Goal: Task Accomplishment & Management: Use online tool/utility

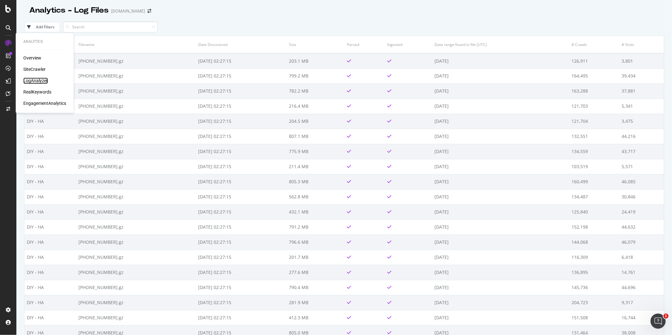
click at [37, 82] on div "LogAnalyzer" at bounding box center [35, 81] width 25 height 6
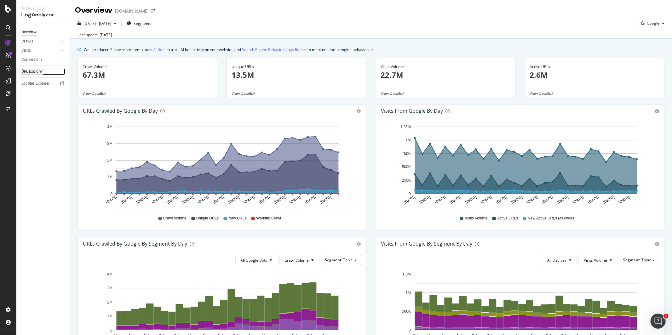
click at [34, 70] on div "URL Explorer" at bounding box center [31, 71] width 21 height 7
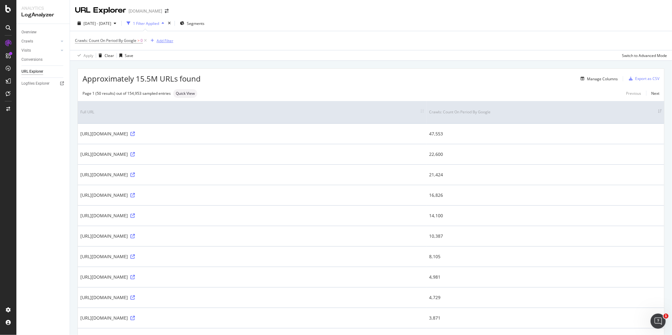
click at [158, 41] on div "Add Filter" at bounding box center [165, 40] width 17 height 5
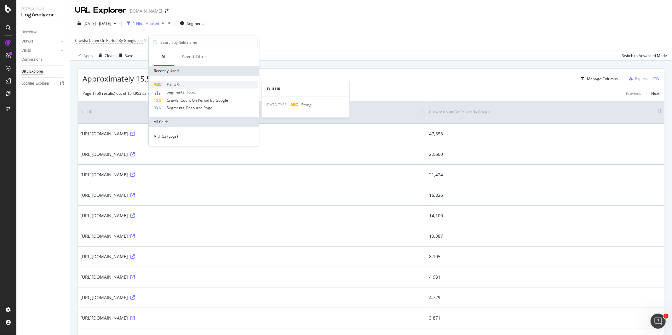
click at [179, 83] on span "Full URL" at bounding box center [174, 84] width 14 height 5
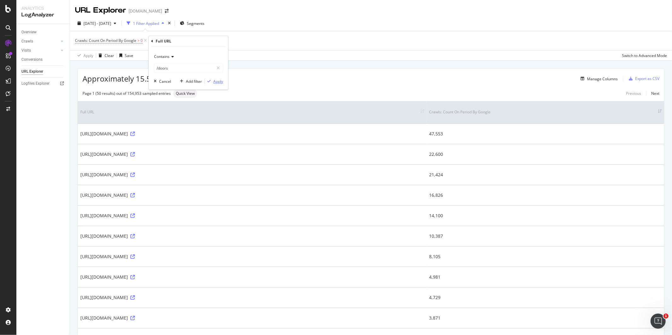
click at [212, 80] on div "button" at bounding box center [209, 81] width 9 height 4
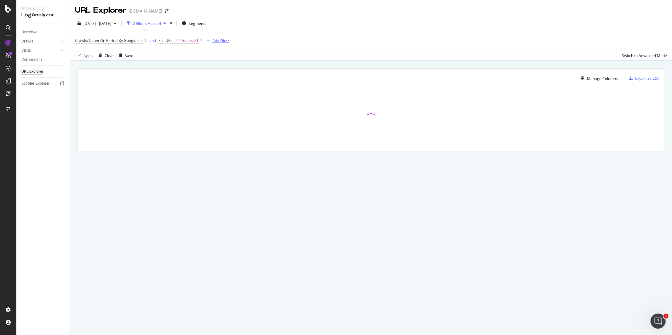
click at [213, 42] on div "Add Filter" at bounding box center [220, 40] width 17 height 5
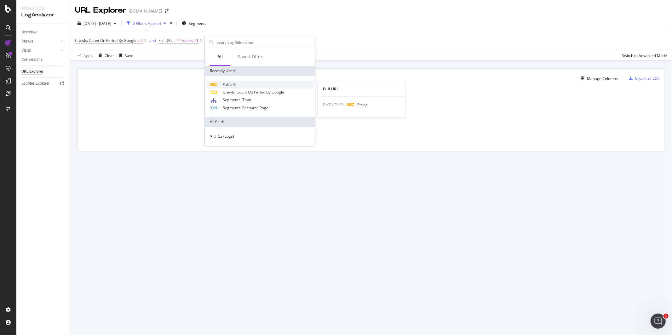
click at [243, 81] on div "Full URL" at bounding box center [260, 85] width 108 height 8
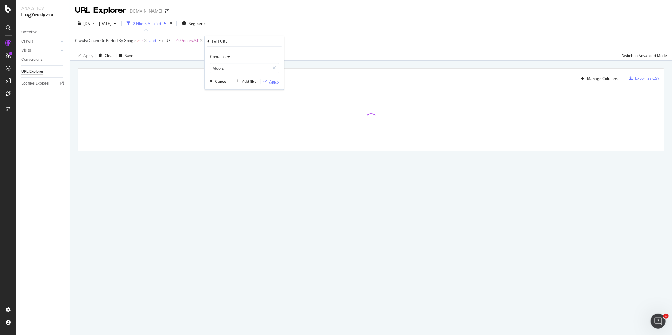
click at [279, 82] on div "Apply" at bounding box center [275, 81] width 10 height 5
drag, startPoint x: 186, startPoint y: 41, endPoint x: 119, endPoint y: 41, distance: 66.2
click at [119, 41] on span "Crawls: Count On Period By Google > 0 and Full URL = ^.*/doors.*$ and Full URL …" at bounding box center [167, 40] width 185 height 5
click at [289, 41] on div "Crawls: Count On Period By Google > 0 and Full URL = ^.*/doors.*$ and Full URL …" at bounding box center [371, 40] width 592 height 19
click at [183, 41] on span "^.*/doors.*$" at bounding box center [188, 40] width 22 height 9
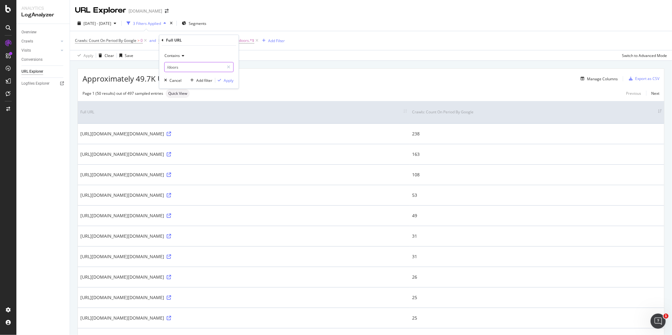
click at [183, 68] on input "/doors" at bounding box center [195, 67] width 60 height 10
click at [174, 70] on input "/doors" at bounding box center [195, 67] width 60 height 10
paste input "ottoman"
type input "/ottomans"
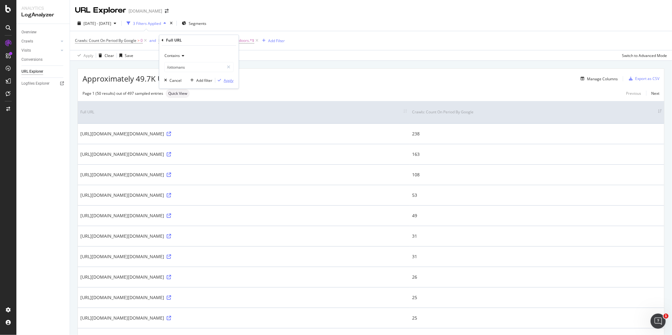
click at [221, 80] on icon "button" at bounding box center [219, 80] width 3 height 4
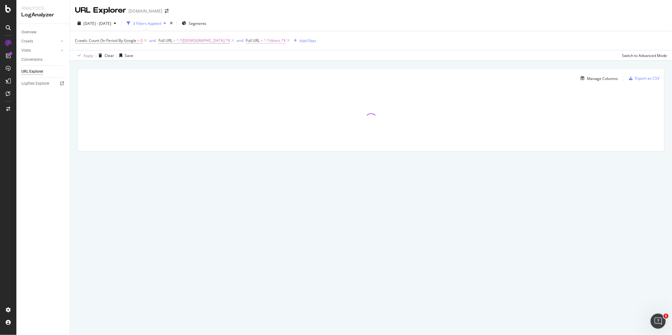
click at [264, 41] on span "^.*/doors.*$" at bounding box center [275, 40] width 22 height 9
drag, startPoint x: 245, startPoint y: 70, endPoint x: 230, endPoint y: 70, distance: 14.5
click at [230, 70] on input "/doors" at bounding box center [258, 67] width 60 height 10
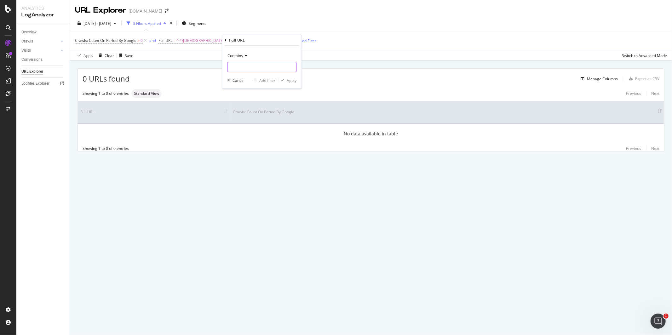
paste input "/home-furniture-storage"
type input "/home-furniture-storage"
click at [291, 81] on div "Apply" at bounding box center [292, 80] width 10 height 5
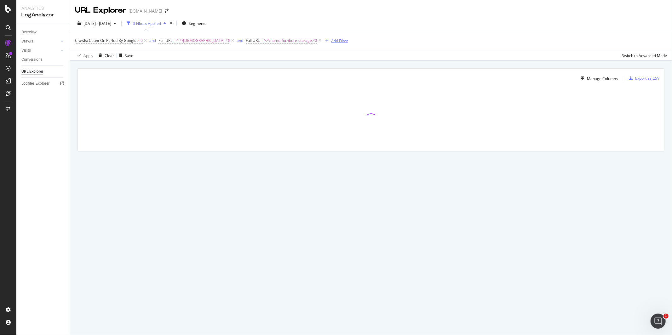
click at [323, 40] on div "button" at bounding box center [327, 41] width 9 height 4
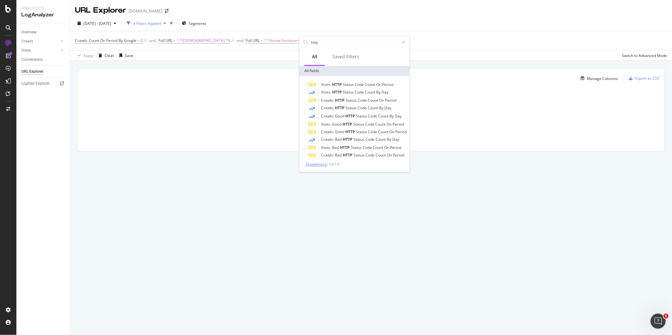
type input "http"
click at [316, 165] on span "Show 4 more" at bounding box center [316, 164] width 21 height 5
click at [426, 36] on div "Crawls: Count On Period By Google > 0 and Full URL = ^.*/[DEMOGRAPHIC_DATA].*$ …" at bounding box center [371, 40] width 592 height 19
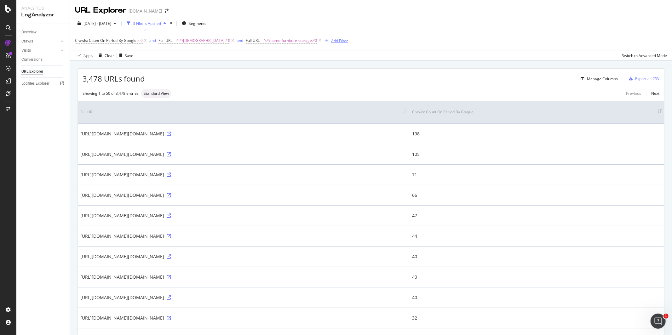
click at [323, 38] on div "Add Filter" at bounding box center [335, 40] width 25 height 7
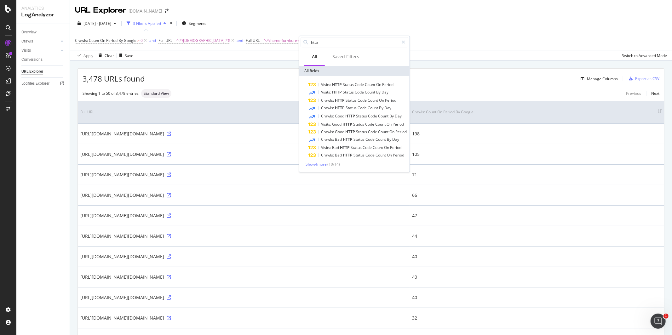
click at [269, 72] on div "3,478 URLs found Manage Columns Export as CSV" at bounding box center [371, 76] width 587 height 15
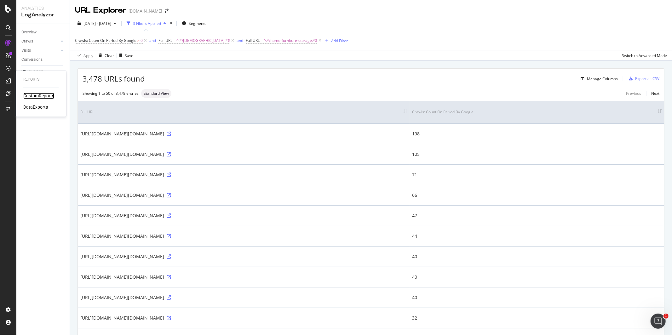
click at [35, 96] on div "CustomReports" at bounding box center [38, 96] width 31 height 6
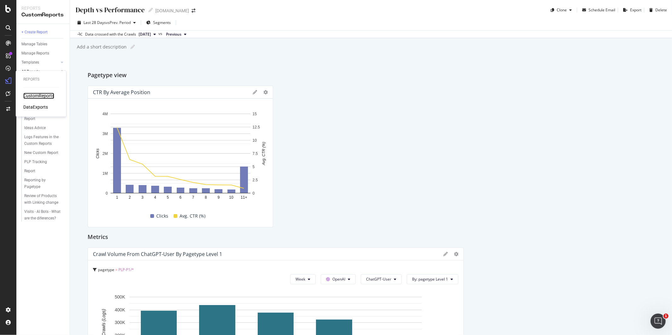
click at [31, 94] on div "CustomReports" at bounding box center [38, 96] width 31 height 6
click at [33, 107] on div "DataExports" at bounding box center [35, 107] width 25 height 6
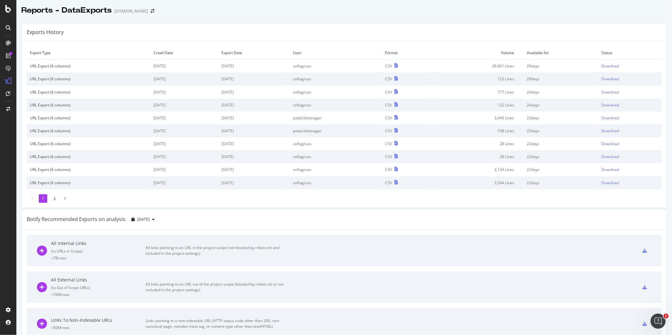
click at [353, 125] on td "palak.bhatnagar" at bounding box center [336, 131] width 92 height 13
click at [330, 133] on td "palak.bhatnagar" at bounding box center [336, 131] width 92 height 13
click at [328, 132] on td "palak.bhatnagar" at bounding box center [336, 131] width 92 height 13
click at [532, 131] on td "23 days" at bounding box center [561, 131] width 75 height 13
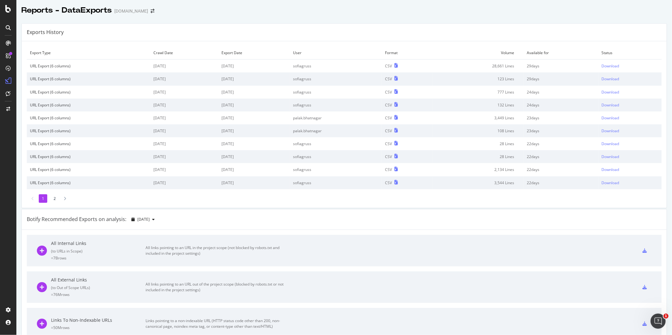
click at [40, 131] on div "URL Export (6 columns)" at bounding box center [88, 130] width 117 height 5
drag, startPoint x: 40, startPoint y: 131, endPoint x: 122, endPoint y: 131, distance: 81.6
click at [122, 131] on div "URL Export (6 columns)" at bounding box center [88, 130] width 117 height 5
click at [130, 130] on div "URL Export (6 columns)" at bounding box center [88, 130] width 117 height 5
click at [133, 130] on div "URL Export (6 columns)" at bounding box center [88, 130] width 117 height 5
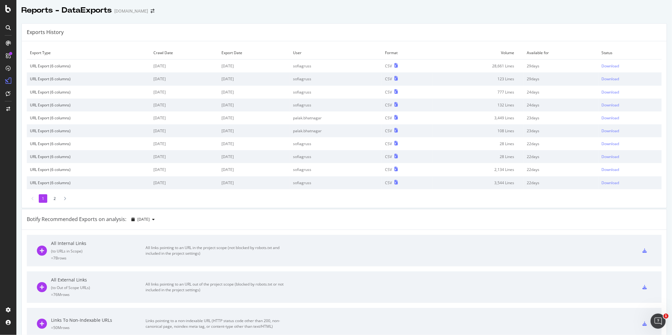
click at [133, 130] on div "URL Export (6 columns)" at bounding box center [88, 130] width 117 height 5
click at [70, 122] on td "URL Export (6 columns)" at bounding box center [89, 118] width 124 height 13
click at [32, 71] on div "SiteCrawler" at bounding box center [34, 70] width 22 height 6
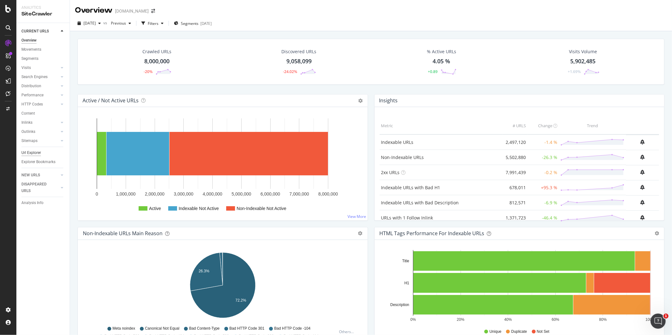
click at [34, 152] on div "Url Explorer" at bounding box center [31, 153] width 20 height 7
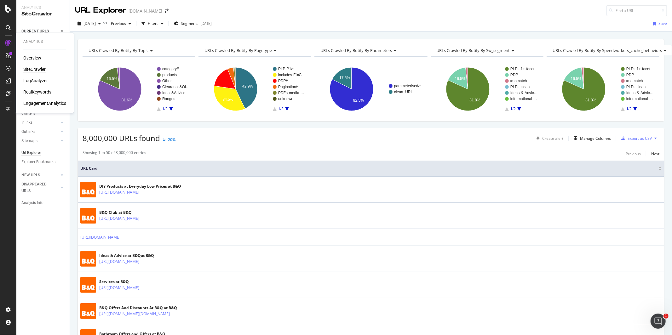
click at [28, 67] on div "SiteCrawler" at bounding box center [34, 70] width 22 height 6
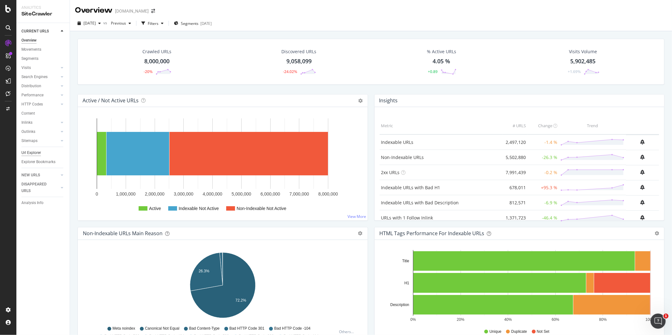
click at [38, 151] on div "Url Explorer" at bounding box center [31, 153] width 20 height 7
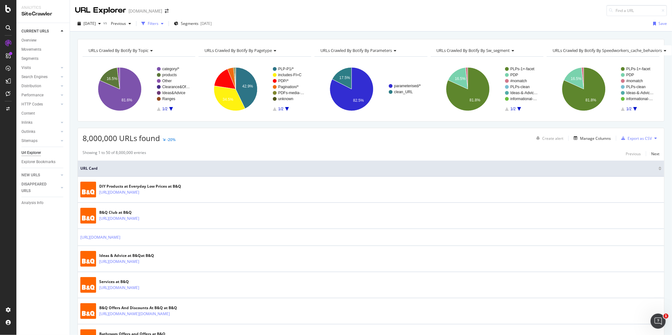
click at [159, 21] on div "Filters" at bounding box center [153, 23] width 11 height 5
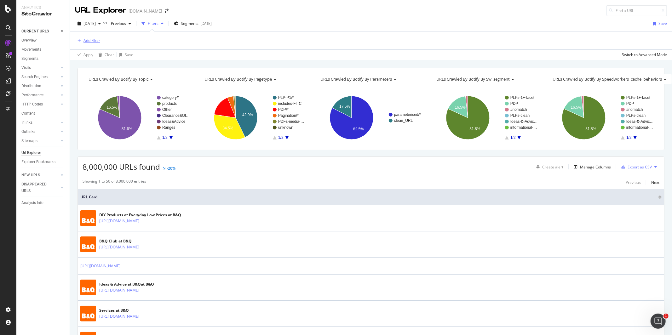
click at [90, 43] on div "Add Filter" at bounding box center [87, 40] width 25 height 7
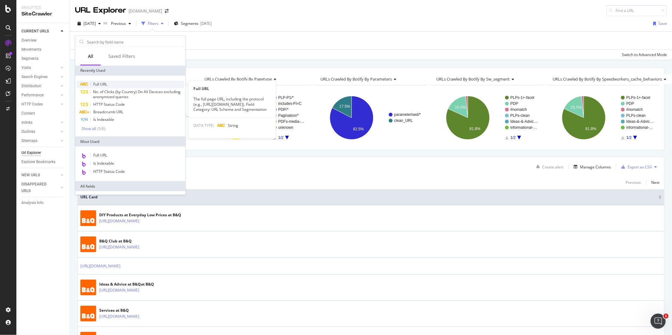
click at [110, 85] on div "Full URL" at bounding box center [131, 85] width 108 height 8
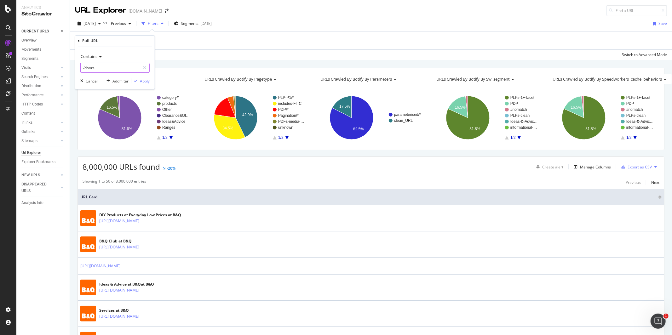
drag, startPoint x: 105, startPoint y: 68, endPoint x: 75, endPoint y: 69, distance: 29.3
click at [75, 68] on div "Contains /doors Cancel Add filter Apply" at bounding box center [114, 67] width 79 height 43
drag, startPoint x: 109, startPoint y: 63, endPoint x: 89, endPoint y: 66, distance: 20.0
click at [89, 66] on input "/doors" at bounding box center [111, 68] width 60 height 10
drag, startPoint x: 101, startPoint y: 68, endPoint x: 80, endPoint y: 68, distance: 20.8
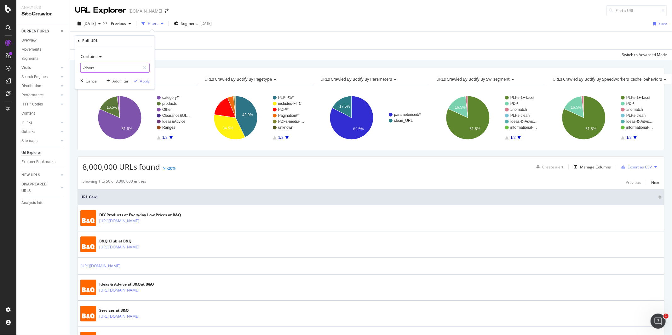
click at [81, 68] on input "/doors" at bounding box center [111, 68] width 60 height 10
paste input "home-furniture-storage"
type input "/home-furniture-storage"
click at [139, 80] on div "button" at bounding box center [135, 81] width 9 height 4
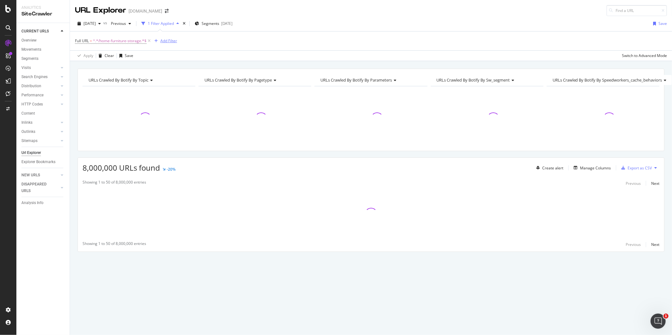
click at [164, 40] on div "Add Filter" at bounding box center [168, 40] width 17 height 5
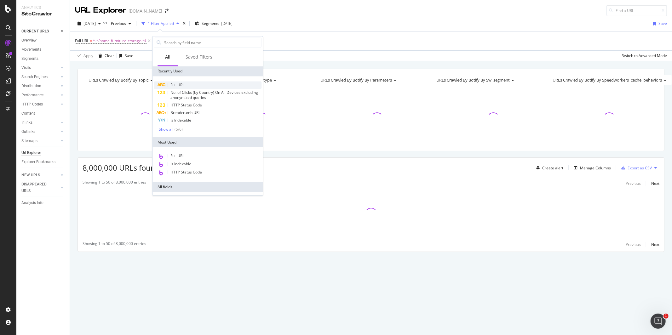
click at [190, 85] on div "Full URL" at bounding box center [208, 85] width 108 height 8
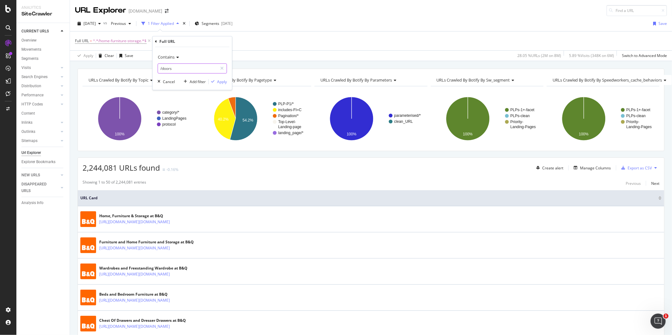
drag, startPoint x: 176, startPoint y: 69, endPoint x: 154, endPoint y: 69, distance: 22.1
click at [154, 69] on div "Contains /doors Cancel Add filter Apply" at bounding box center [192, 68] width 79 height 43
drag, startPoint x: 172, startPoint y: 68, endPoint x: 158, endPoint y: 68, distance: 14.5
click at [158, 68] on input "/doors" at bounding box center [188, 69] width 60 height 10
paste input "ottoman"
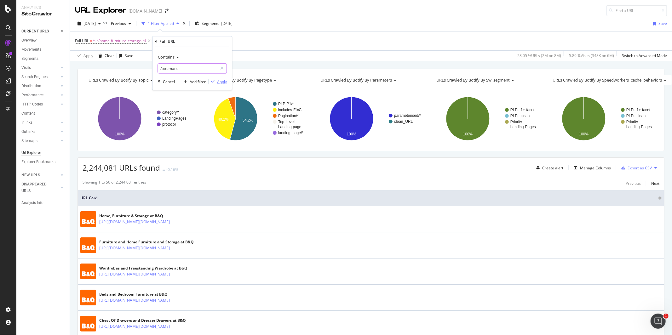
type input "/ottomans"
click at [217, 83] on div "Apply" at bounding box center [222, 81] width 10 height 5
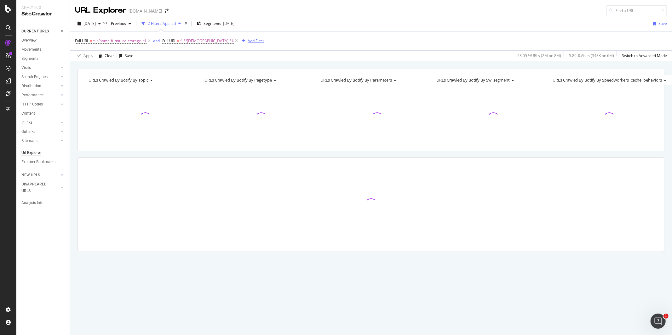
click at [239, 44] on div "Add Filter" at bounding box center [251, 41] width 25 height 7
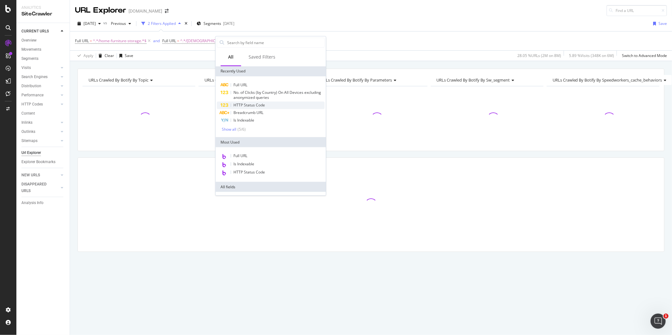
click at [252, 106] on span "HTTP Status Code" at bounding box center [250, 104] width 32 height 5
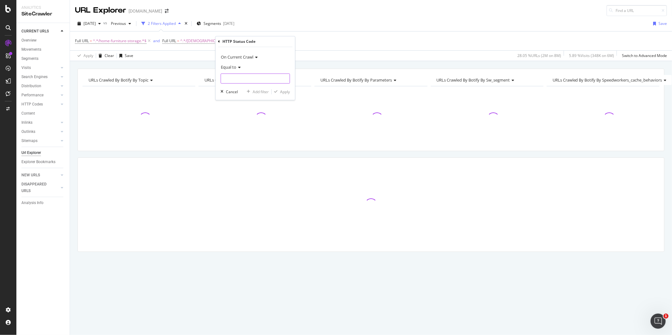
click at [243, 76] on input "number" at bounding box center [255, 79] width 69 height 10
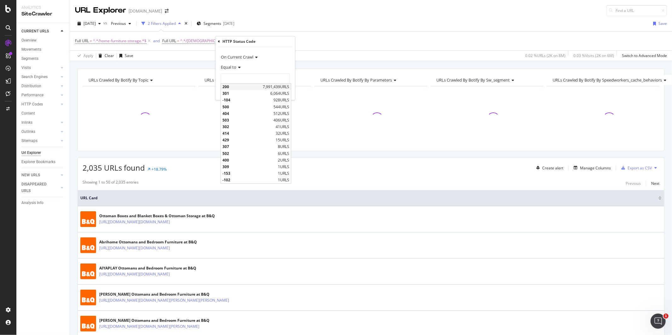
click at [242, 88] on span "200" at bounding box center [242, 86] width 39 height 5
type input "200"
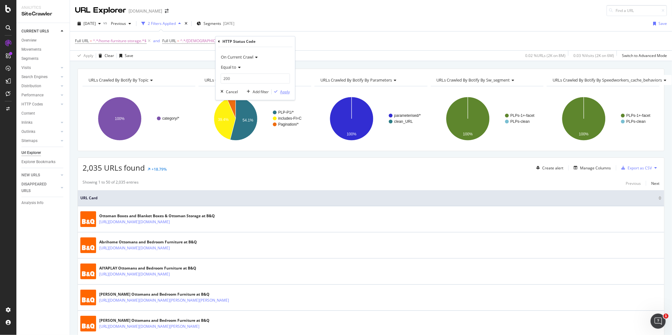
click at [284, 93] on div "Apply" at bounding box center [285, 91] width 10 height 5
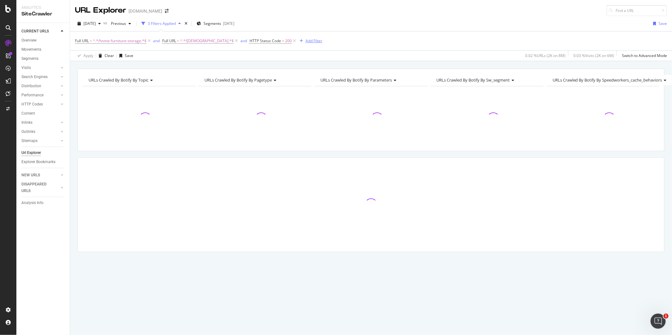
click at [306, 40] on div "Add Filter" at bounding box center [314, 40] width 17 height 5
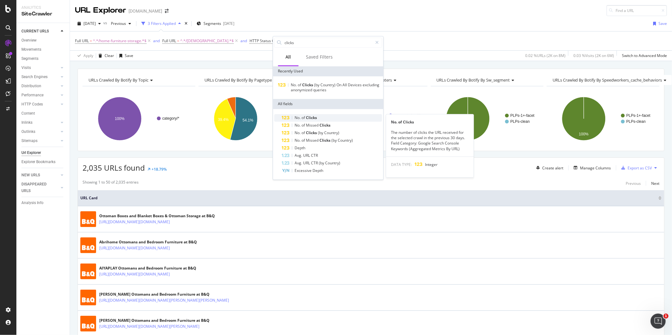
type input "clicks"
click at [327, 116] on div "No. of Clicks" at bounding box center [332, 118] width 100 height 8
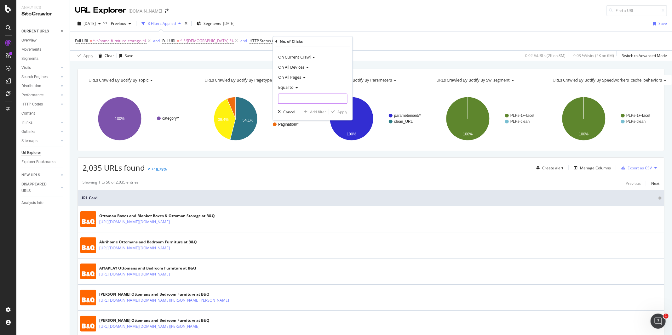
click at [318, 100] on input "number" at bounding box center [312, 99] width 69 height 10
type input "1"
click at [343, 98] on input "1" at bounding box center [312, 99] width 69 height 10
click at [290, 90] on span "Equal to" at bounding box center [286, 88] width 15 height 6
click at [301, 128] on div "Less than or equal to" at bounding box center [313, 125] width 67 height 8
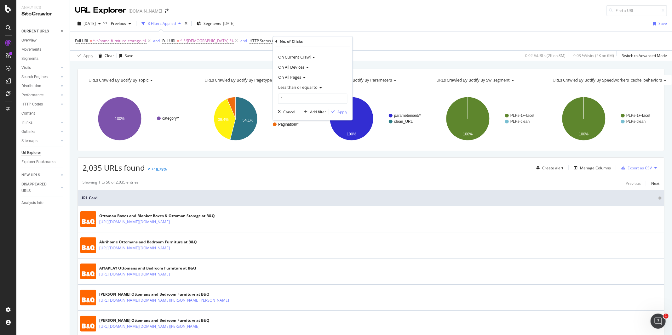
click at [339, 112] on div "Apply" at bounding box center [343, 111] width 10 height 5
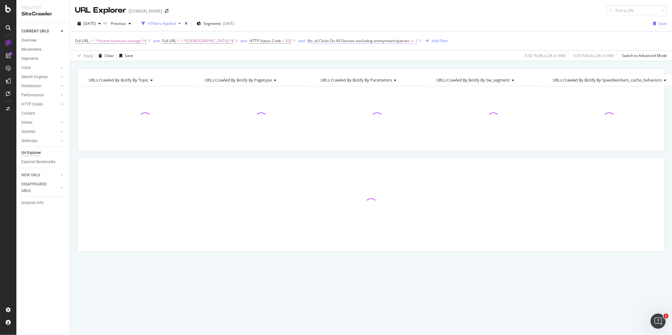
click at [378, 42] on span "No. of Clicks On All Devices excluding anonymized queries" at bounding box center [359, 40] width 102 height 5
click at [316, 87] on span "Less than or equal to" at bounding box center [308, 87] width 39 height 6
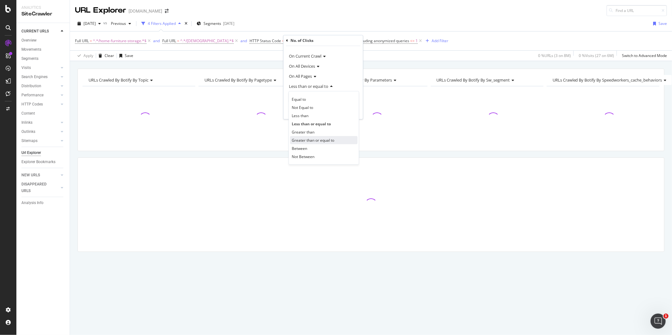
click at [314, 139] on span "Greater than or equal to" at bounding box center [313, 140] width 43 height 5
click at [356, 110] on div "Apply" at bounding box center [353, 110] width 10 height 5
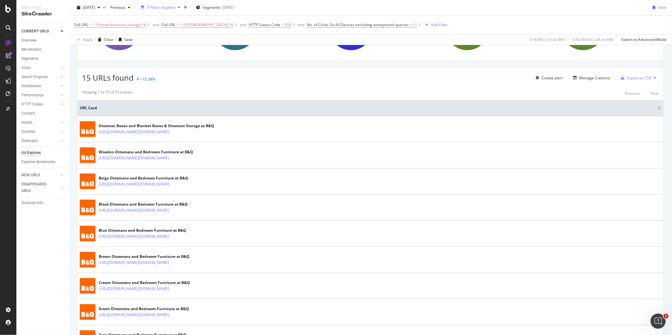
scroll to position [0, 2]
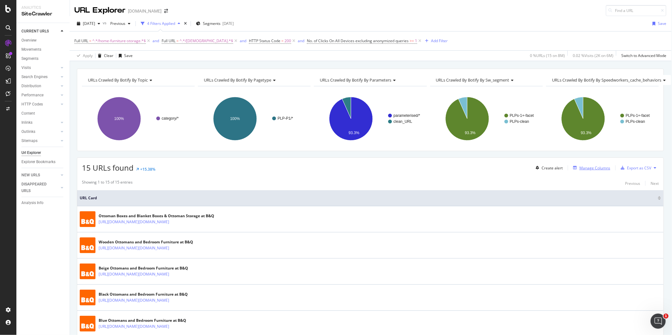
click at [591, 170] on div "Manage Columns" at bounding box center [595, 167] width 31 height 5
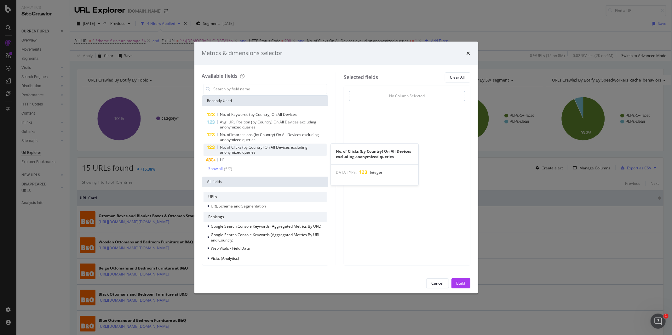
click at [283, 147] on span "No. of Clicks (by Country) On All Devices excluding anonymized queries" at bounding box center [264, 150] width 88 height 10
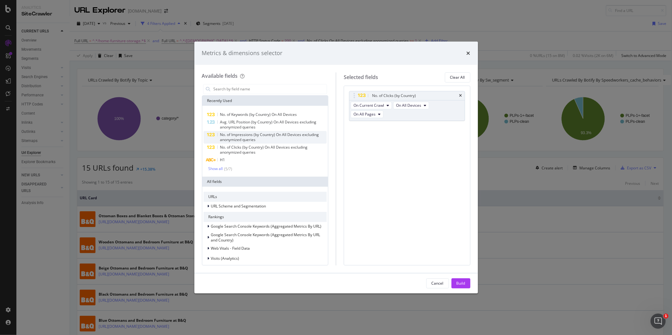
click at [283, 136] on span "No. of Impressions (by Country) On All Devices excluding anonymized queries" at bounding box center [269, 137] width 99 height 10
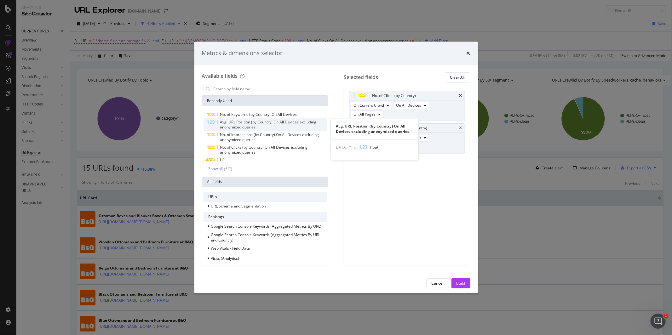
click at [277, 126] on div "Avg. URL Position (by Country) On All Devices excluding anonymized queries" at bounding box center [273, 125] width 107 height 10
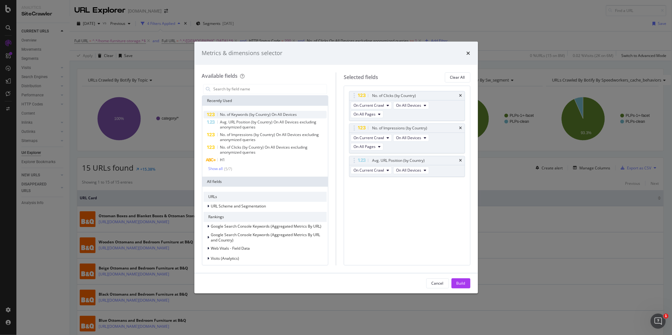
click at [243, 118] on div "No. of Keywords (by Country) On All Devices" at bounding box center [266, 115] width 124 height 8
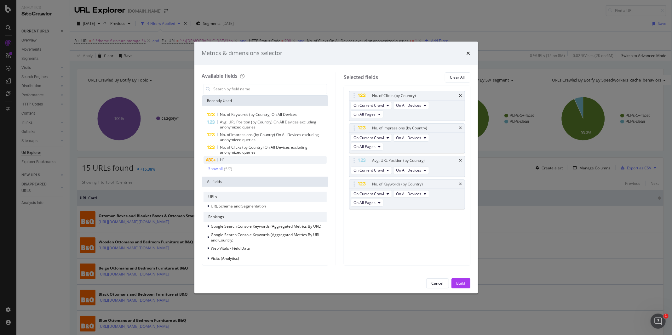
click at [266, 159] on div "H1" at bounding box center [266, 160] width 124 height 8
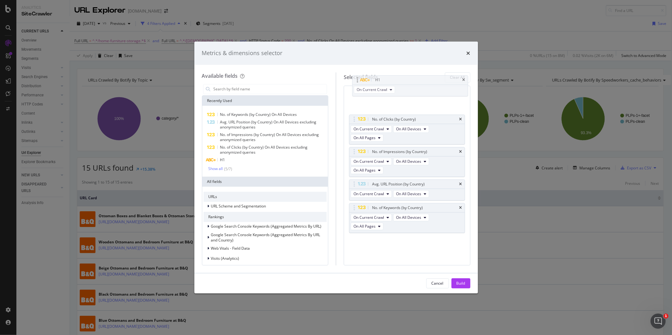
drag, startPoint x: 380, startPoint y: 215, endPoint x: 381, endPoint y: 79, distance: 135.2
click at [381, 79] on body "Analytics SiteCrawler CURRENT URLS Overview Movements Segments Visits Analysis …" at bounding box center [336, 167] width 672 height 335
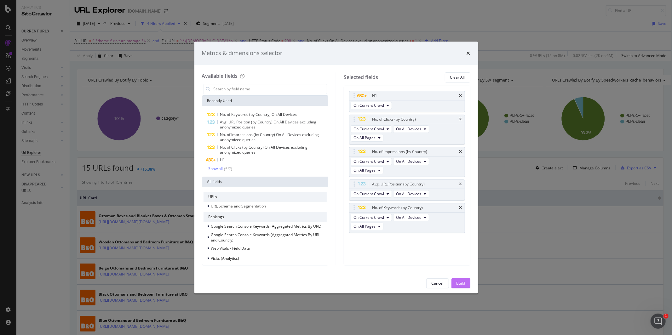
click at [459, 284] on div "Build" at bounding box center [461, 283] width 9 height 5
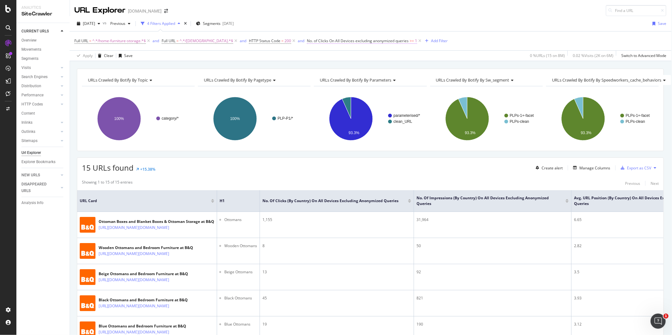
click at [363, 43] on span "No. of Clicks On All Devices excluding anonymized queries" at bounding box center [358, 40] width 102 height 5
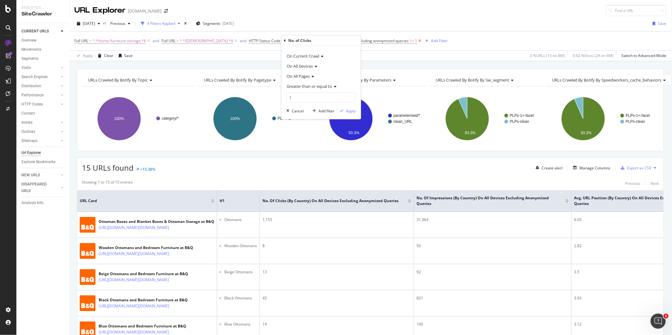
click at [417, 41] on icon at bounding box center [419, 41] width 5 height 6
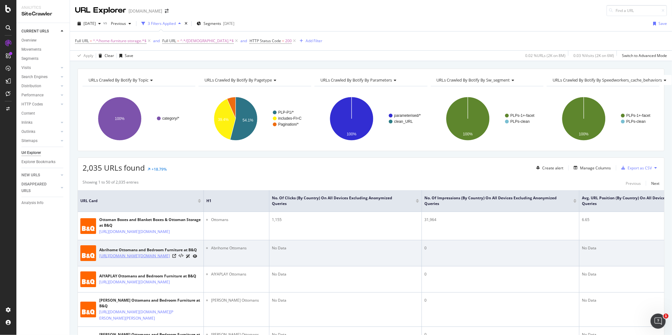
click at [100, 259] on link "[URL][DOMAIN_NAME][DOMAIN_NAME]" at bounding box center [134, 256] width 71 height 6
click at [176, 258] on icon at bounding box center [174, 256] width 4 height 4
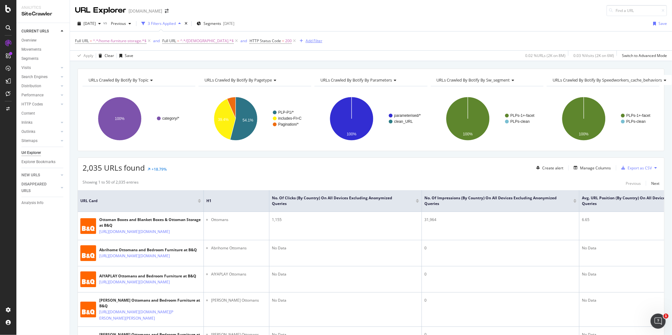
click at [306, 43] on div "Add Filter" at bounding box center [314, 40] width 17 height 5
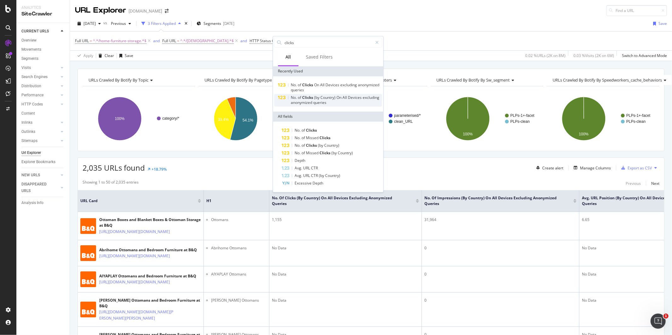
click at [314, 99] on span "(by" at bounding box center [317, 97] width 6 height 5
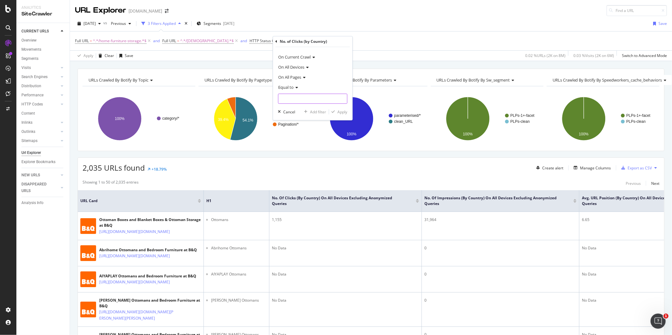
click at [314, 99] on input "number" at bounding box center [312, 99] width 69 height 10
click at [282, 90] on span "Equal to" at bounding box center [286, 88] width 15 height 6
click at [301, 141] on span "Greater than or equal to" at bounding box center [302, 141] width 43 height 5
click at [296, 101] on input "number" at bounding box center [312, 99] width 69 height 10
type input "1"
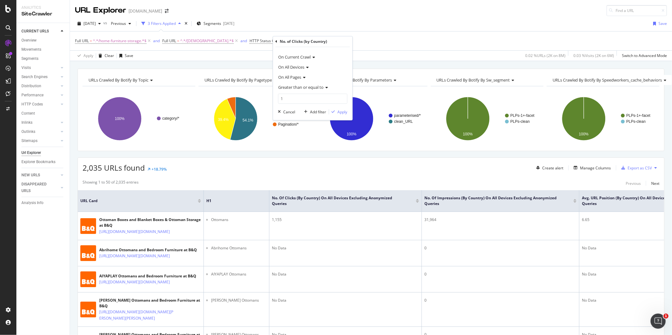
click at [342, 115] on div "On Current Crawl On All Devices On All Pages Greater than or equal to 1 Cancel …" at bounding box center [312, 83] width 79 height 73
click at [342, 113] on div "Apply" at bounding box center [343, 111] width 10 height 5
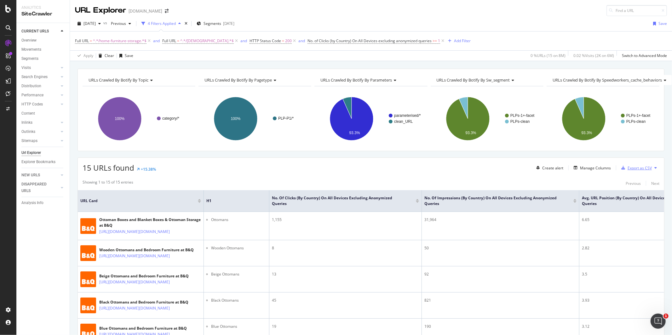
click at [642, 168] on div "Export as CSV" at bounding box center [640, 167] width 24 height 5
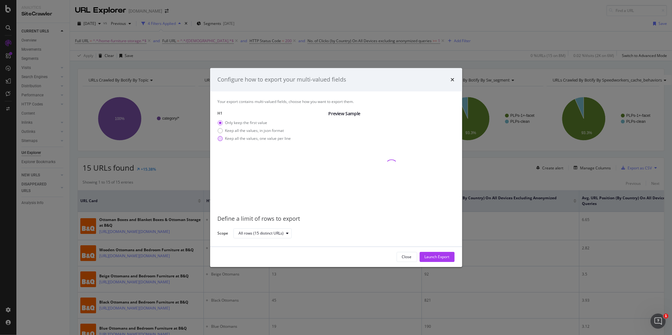
click at [258, 141] on div "Keep all the values, one value per line" at bounding box center [258, 138] width 66 height 5
click at [436, 259] on div "Launch Export" at bounding box center [437, 256] width 25 height 5
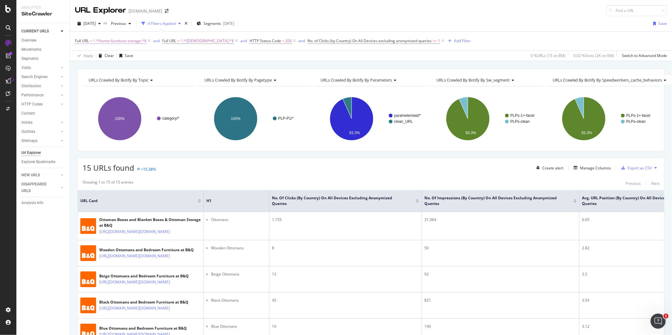
click at [127, 42] on span "^.*/home-furniture-storage.*$" at bounding box center [120, 41] width 54 height 9
click at [98, 57] on icon at bounding box center [99, 57] width 4 height 4
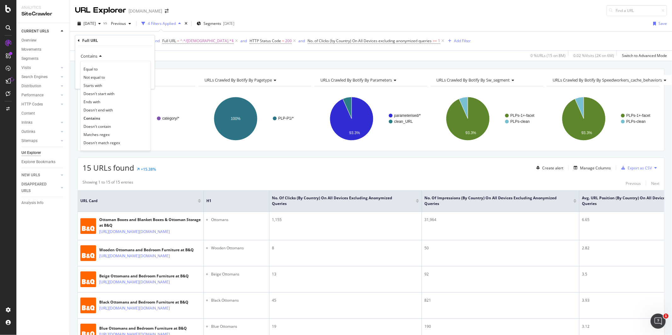
click at [171, 49] on div "Full URL = ^.*/home-furniture-storage.*$ and Full URL = ^.*/[DEMOGRAPHIC_DATA].…" at bounding box center [371, 41] width 592 height 19
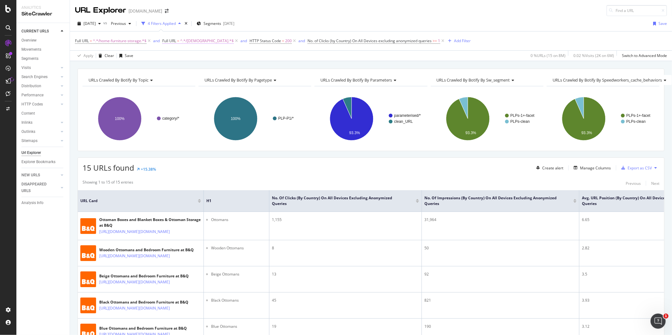
click at [207, 41] on span "^.*/[DEMOGRAPHIC_DATA].*$" at bounding box center [207, 41] width 54 height 9
click at [181, 55] on span "Contains" at bounding box center [177, 56] width 17 height 6
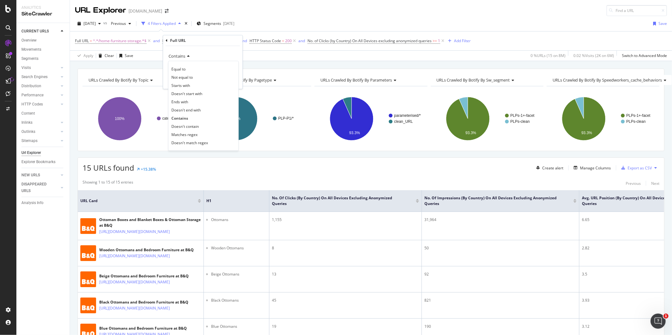
click at [188, 125] on span "Doesn't contain" at bounding box center [184, 126] width 27 height 5
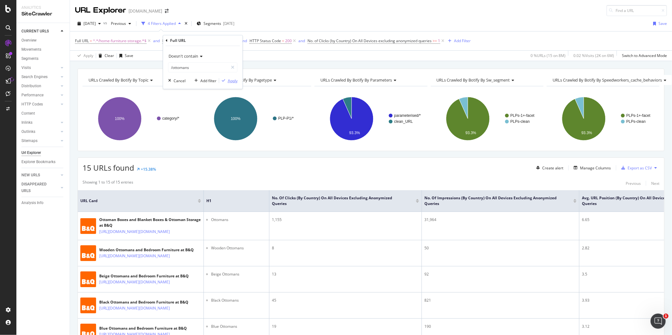
click at [235, 79] on div "Apply" at bounding box center [233, 80] width 10 height 5
